Goal: Transaction & Acquisition: Purchase product/service

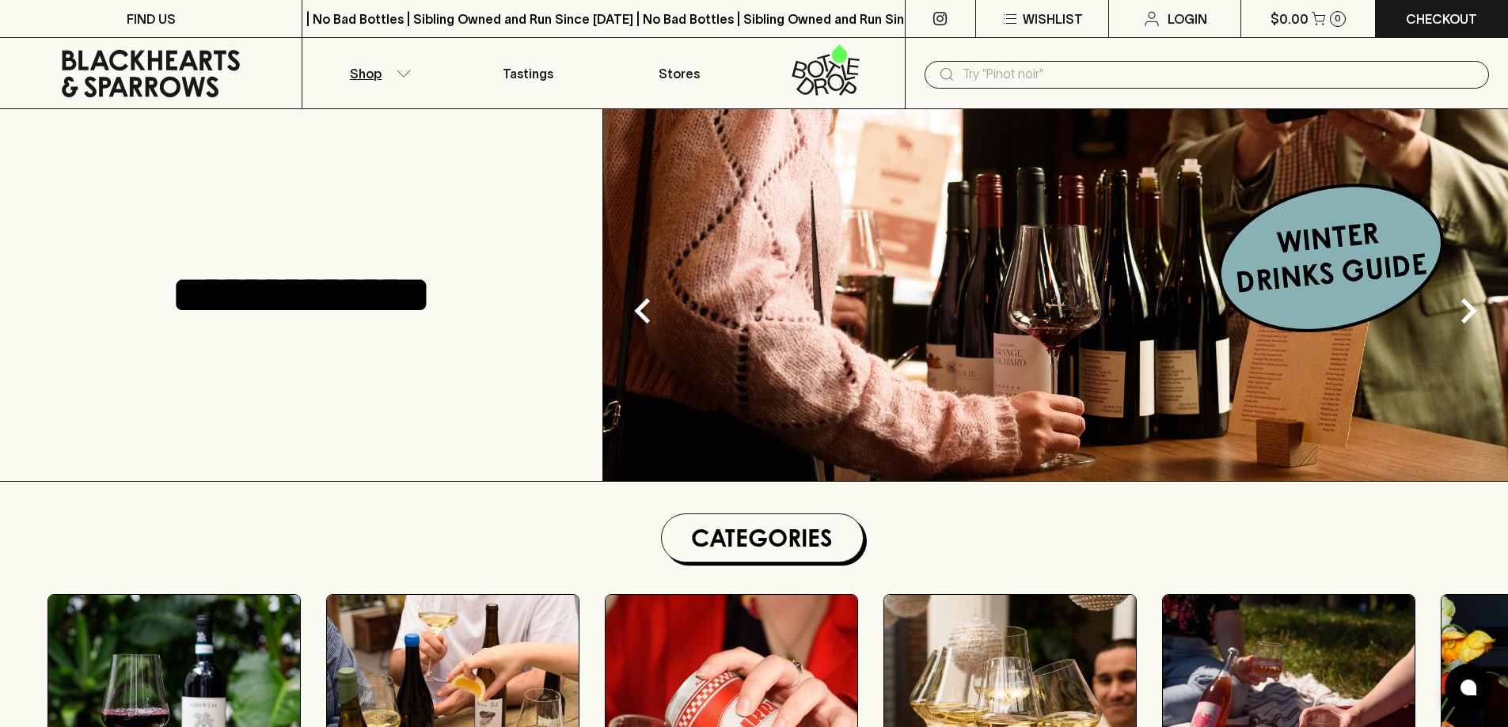
click at [387, 70] on button "Shop" at bounding box center [377, 73] width 150 height 70
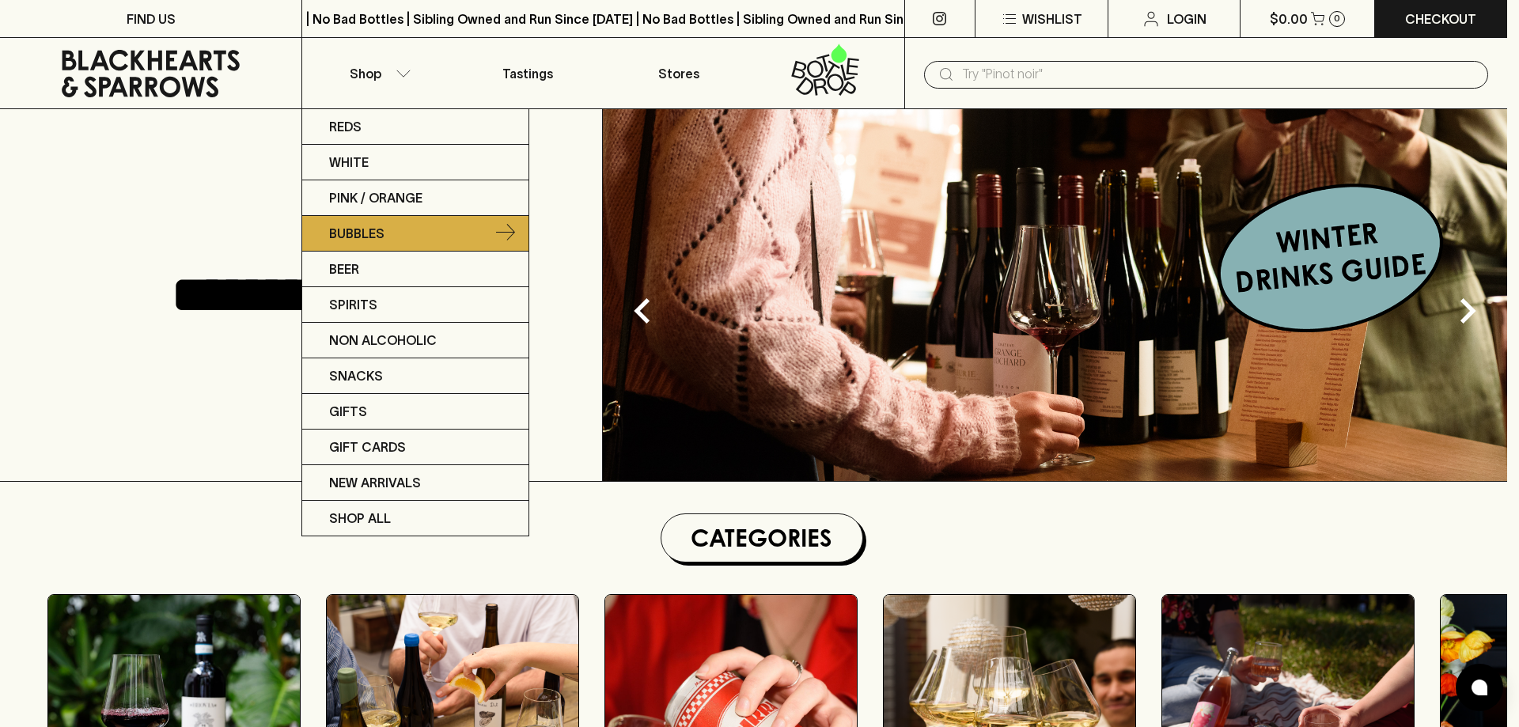
click at [505, 232] on icon at bounding box center [505, 232] width 19 height 17
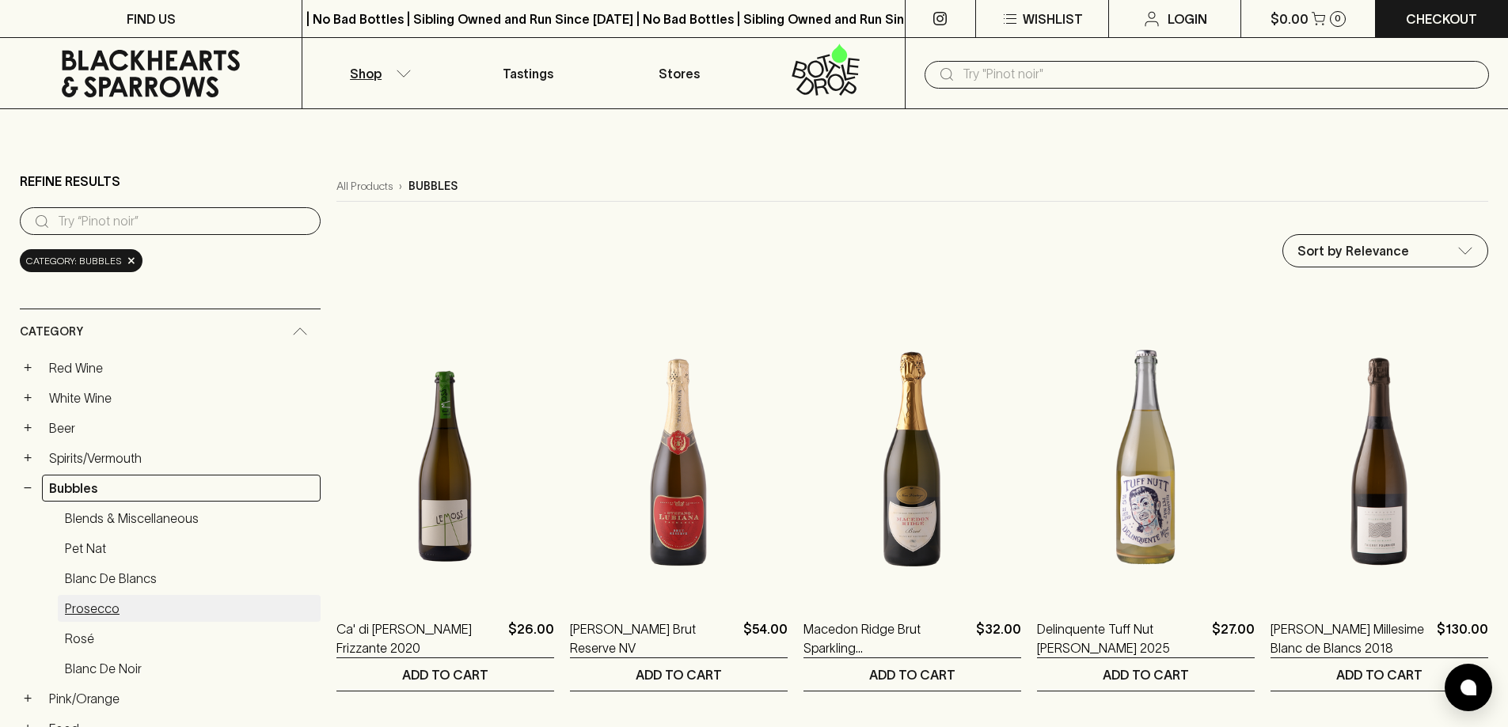
click at [136, 605] on link "Prosecco" at bounding box center [189, 608] width 263 height 27
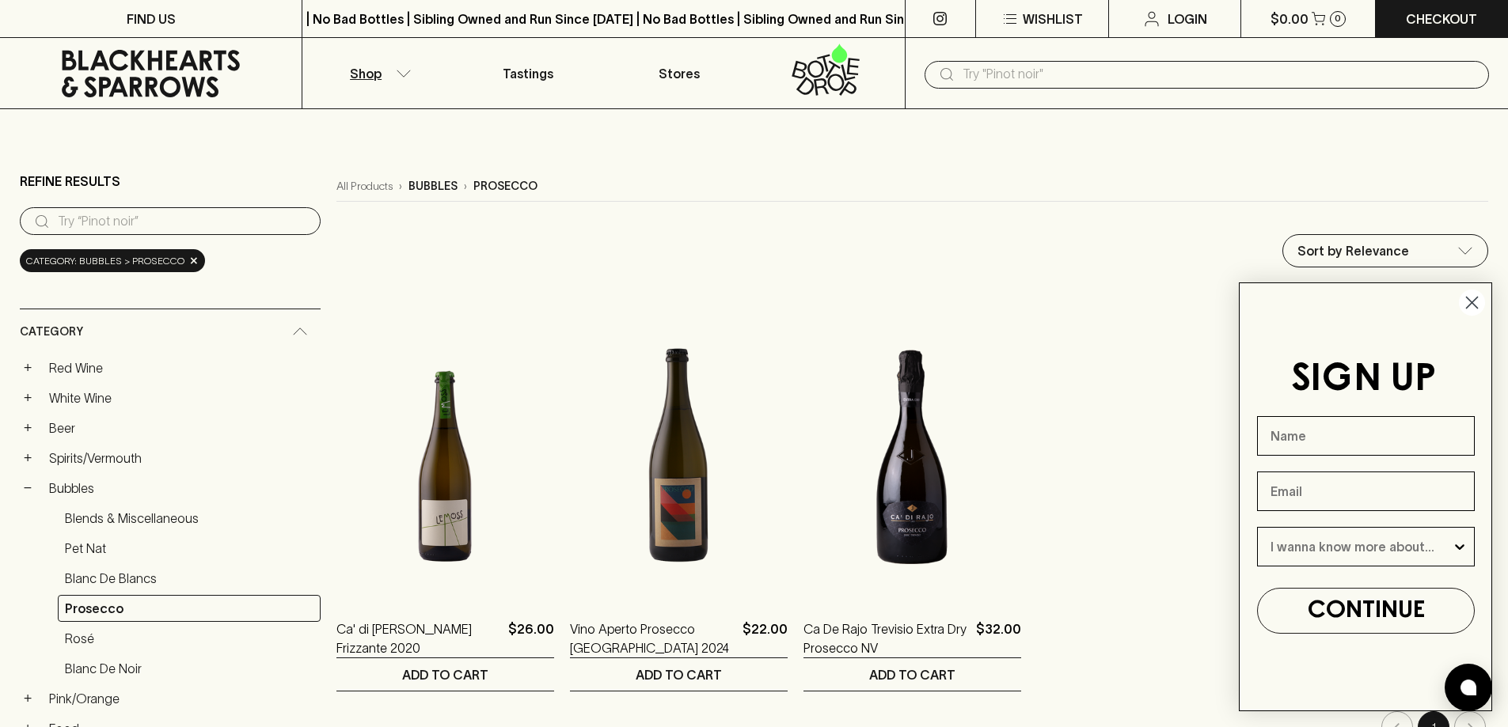
click at [1478, 299] on circle "Close dialog" at bounding box center [1471, 303] width 26 height 26
